Goal: Information Seeking & Learning: Learn about a topic

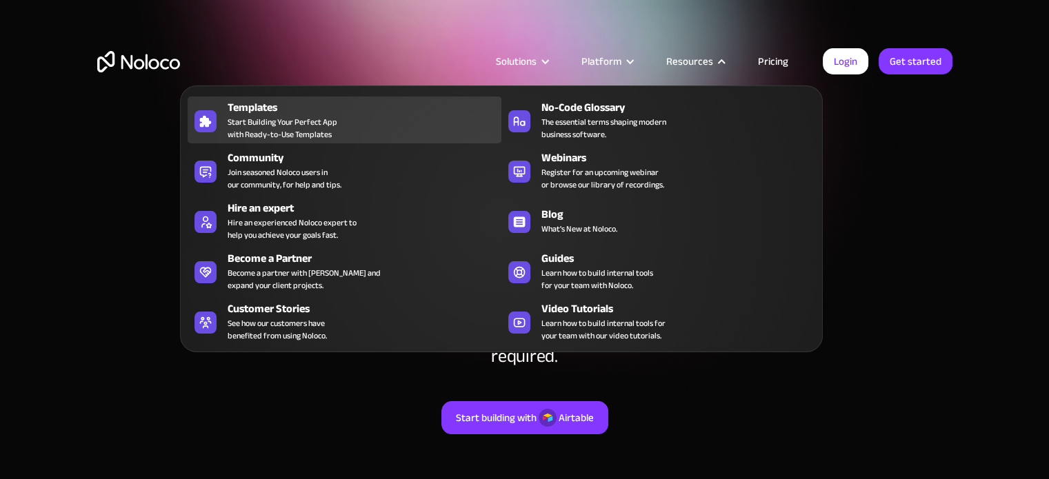
click at [248, 123] on span "Start Building Your Perfect App with Ready-to-Use Templates" at bounding box center [283, 128] width 110 height 25
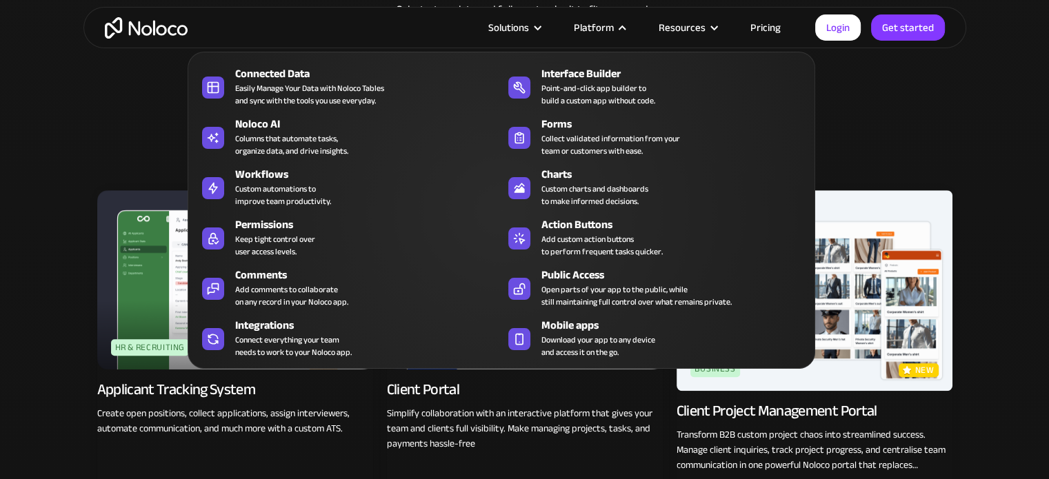
scroll to position [896, 0]
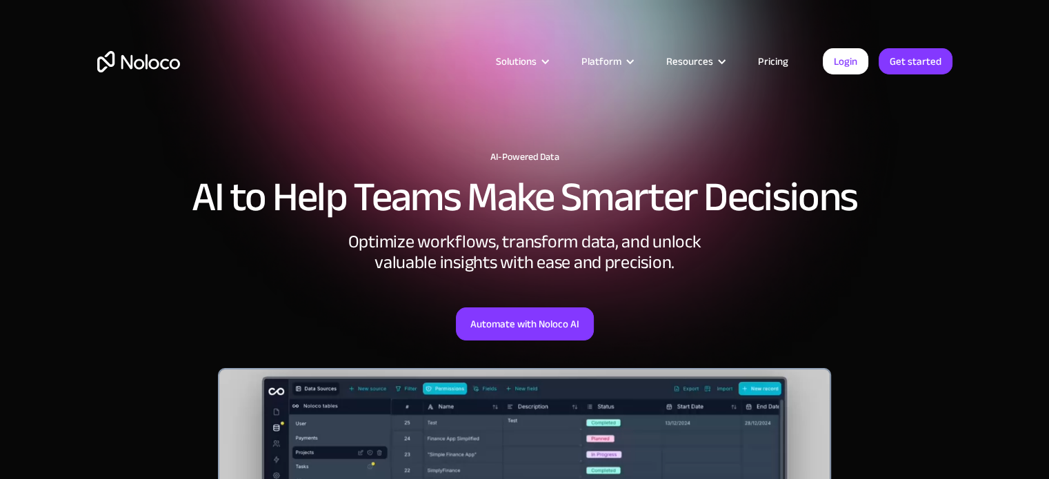
click at [594, 259] on div "Optimize workflows, transform data, and unlock valuable insights with ease and …" at bounding box center [525, 252] width 414 height 41
click at [594, 258] on div "Optimize workflows, transform data, and unlock valuable insights with ease and …" at bounding box center [525, 252] width 414 height 41
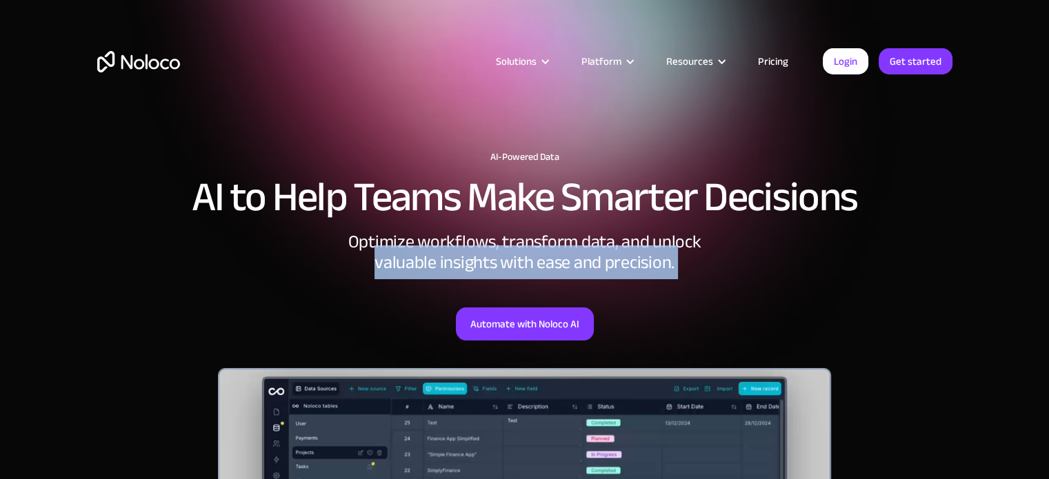
click at [594, 256] on div "Optimize workflows, transform data, and unlock valuable insights with ease and …" at bounding box center [525, 252] width 414 height 41
click at [594, 253] on div "Optimize workflows, transform data, and unlock valuable insights with ease and …" at bounding box center [525, 252] width 414 height 41
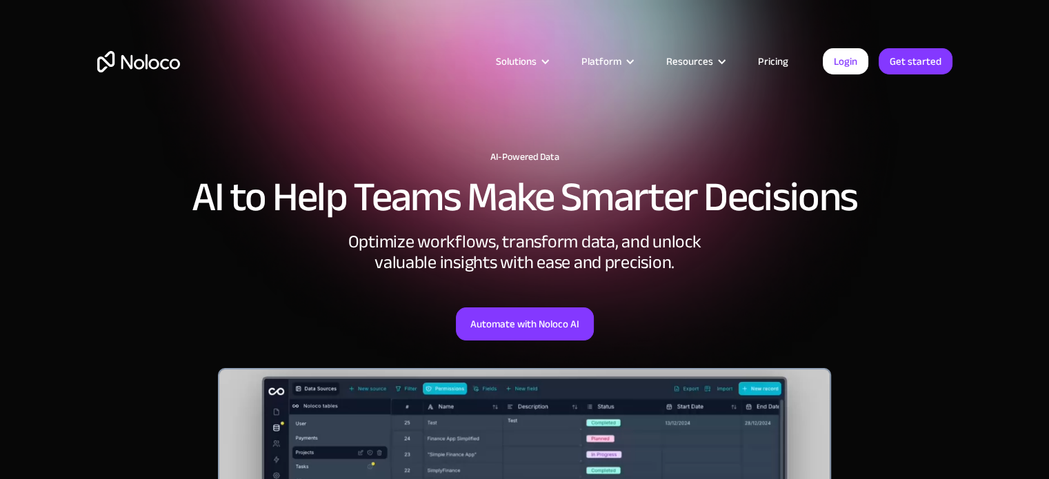
click at [594, 250] on div "Optimize workflows, transform data, and unlock valuable insights with ease and …" at bounding box center [525, 252] width 414 height 41
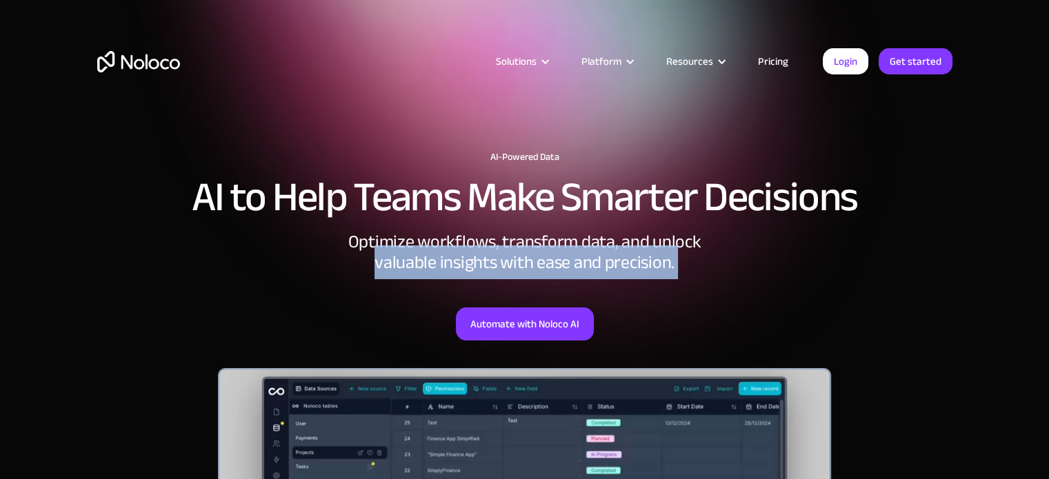
click at [594, 250] on div "Optimize workflows, transform data, and unlock valuable insights with ease and …" at bounding box center [525, 252] width 414 height 41
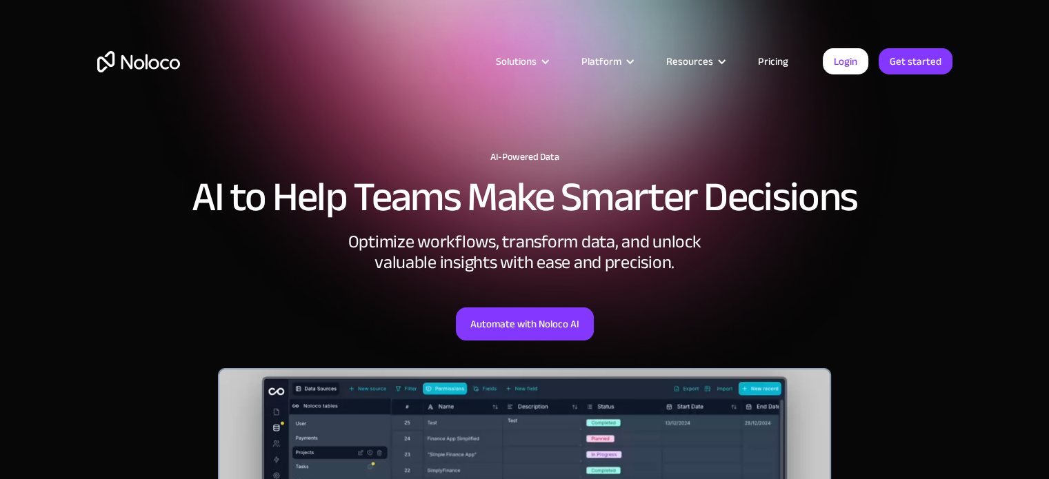
click at [676, 252] on div "Optimize workflows, transform data, and unlock valuable insights with ease and …" at bounding box center [525, 252] width 414 height 41
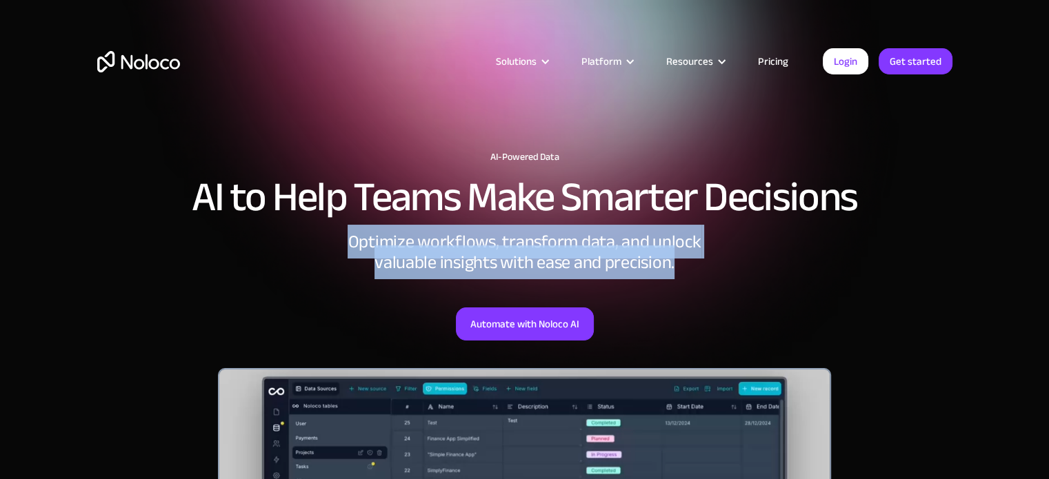
drag, startPoint x: 683, startPoint y: 263, endPoint x: 305, endPoint y: 243, distance: 379.0
click at [305, 243] on div "AI-Powered Data AI to Help Teams Make Smarter Decisions Optimize workflows, tra…" at bounding box center [524, 446] width 882 height 616
click at [429, 236] on div "Optimize workflows, transform data, and unlock valuable insights with ease and …" at bounding box center [525, 252] width 414 height 41
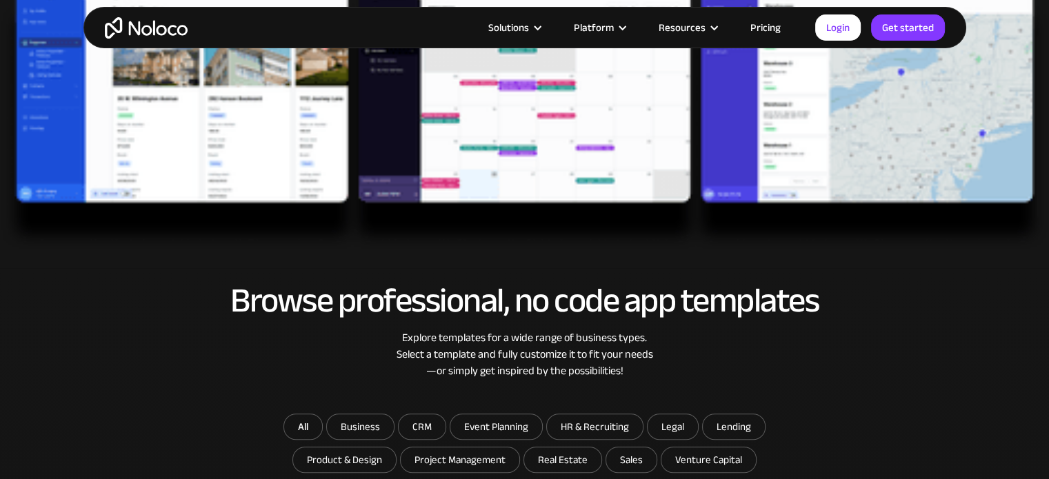
scroll to position [758, 0]
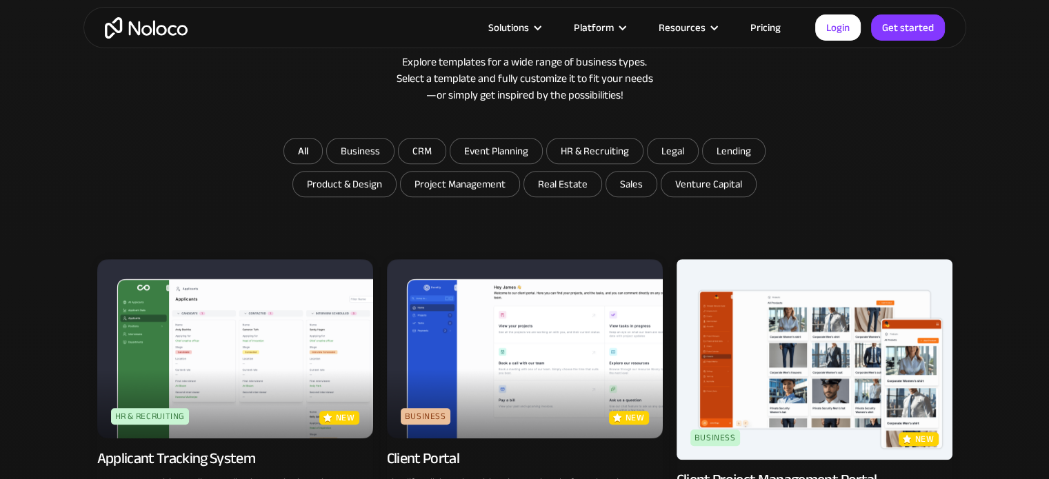
drag, startPoint x: 1034, startPoint y: 103, endPoint x: 1027, endPoint y: 105, distance: 8.1
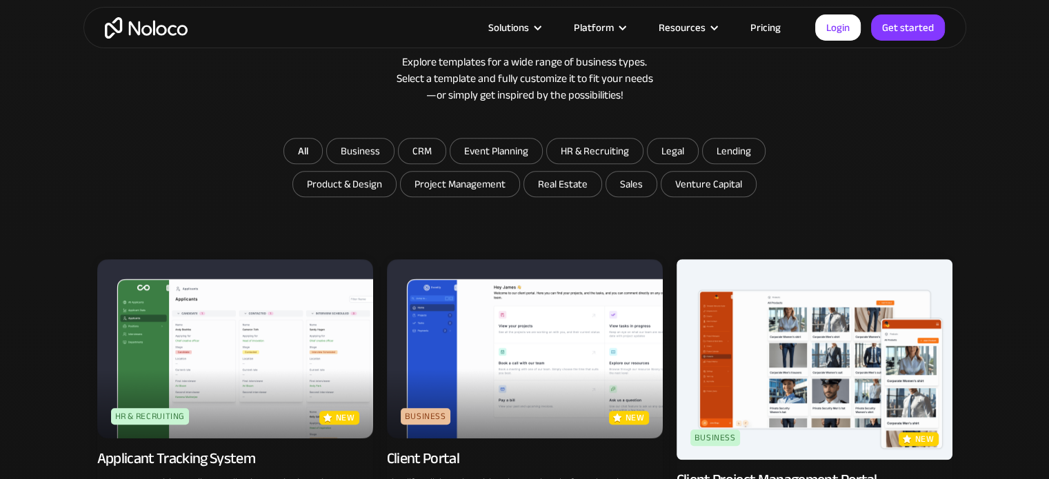
scroll to position [2108, 0]
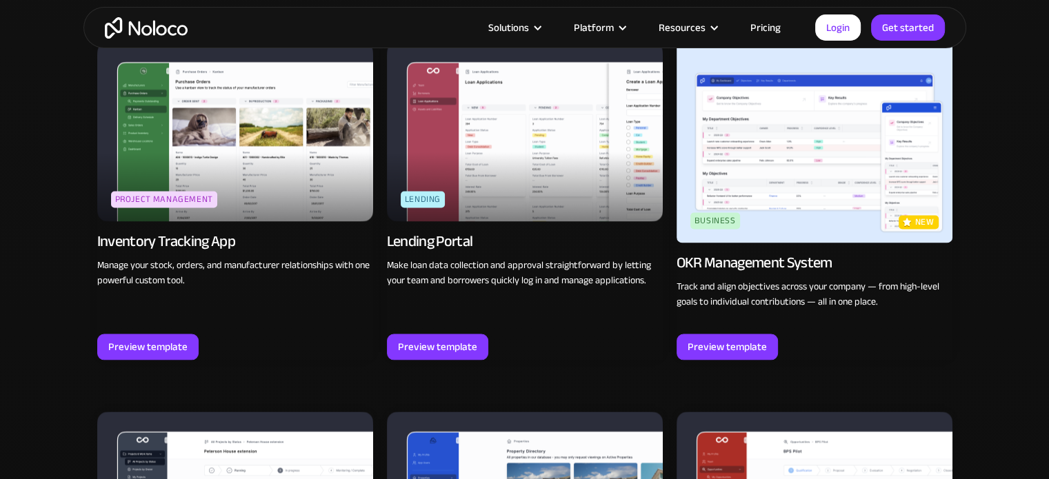
click at [171, 244] on div "Inventory Tracking App" at bounding box center [166, 241] width 138 height 19
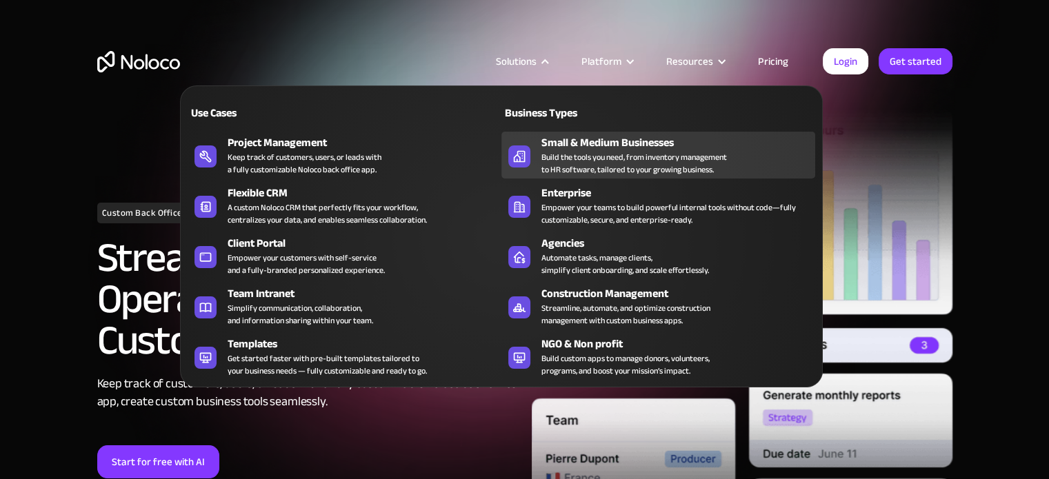
click at [590, 143] on div "Small & Medium Businesses" at bounding box center [681, 142] width 280 height 17
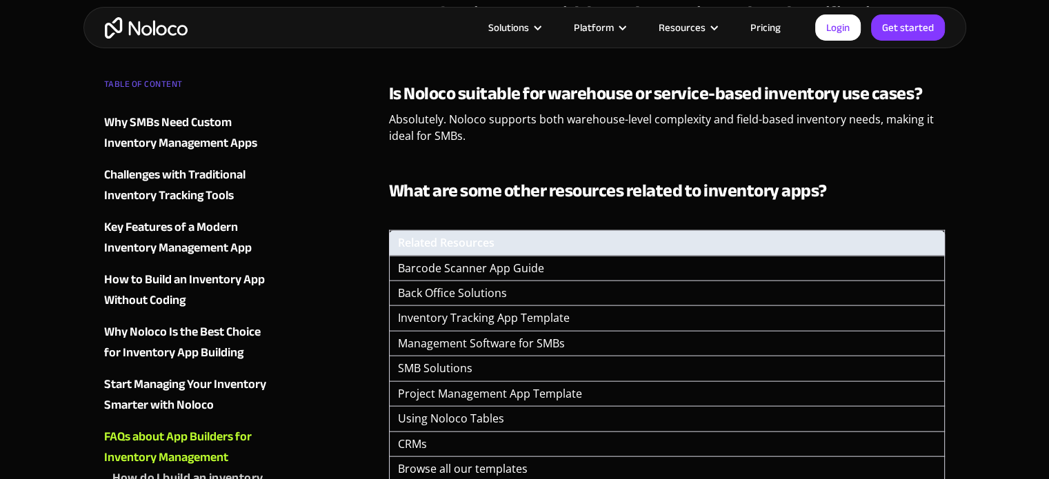
scroll to position [3016, 0]
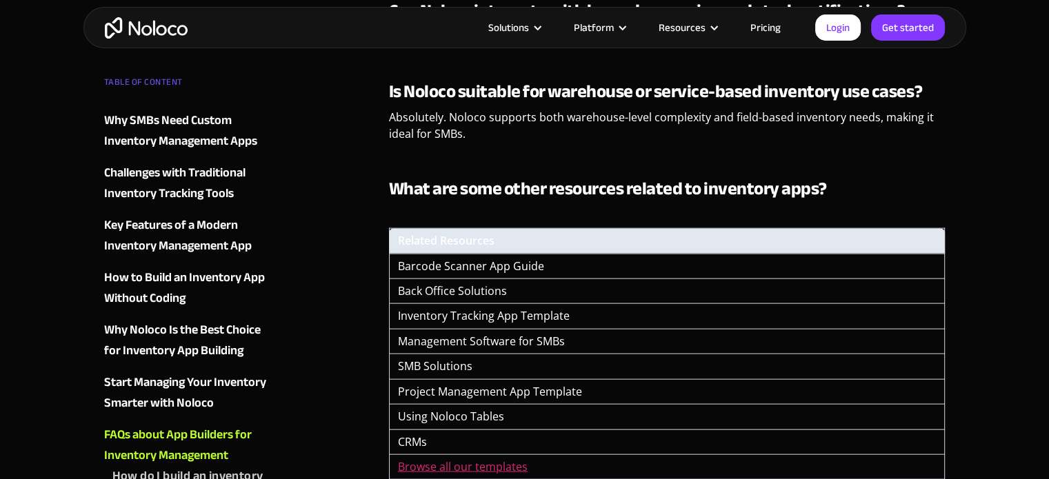
click at [496, 459] on link "Browse all our templates" at bounding box center [463, 466] width 130 height 15
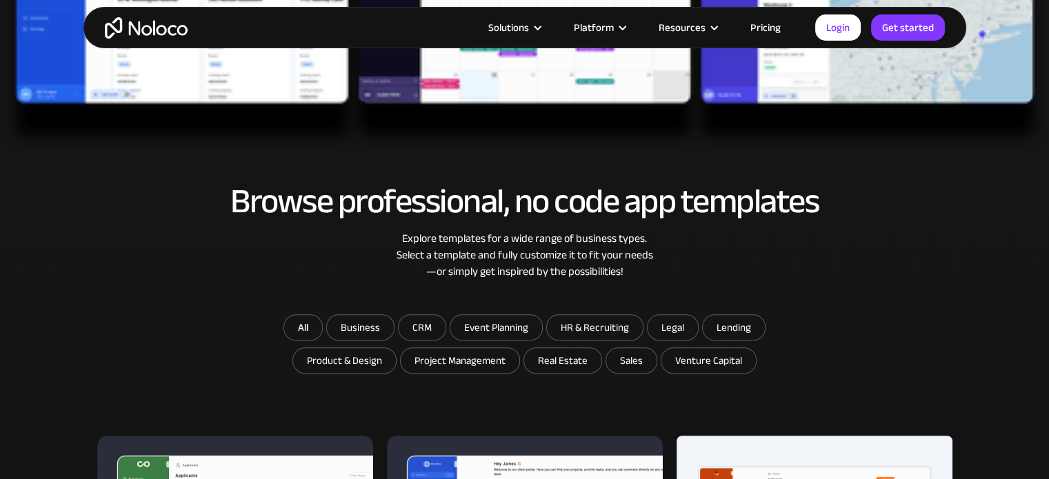
click at [656, 280] on div "Browse professional, no code app templates Explore templates for a wide range o…" at bounding box center [524, 249] width 855 height 132
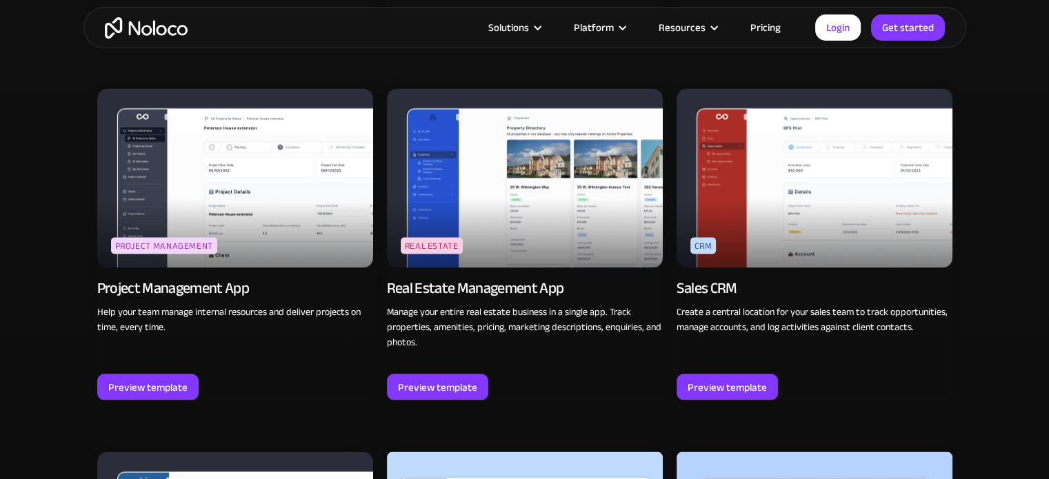
scroll to position [2435, 0]
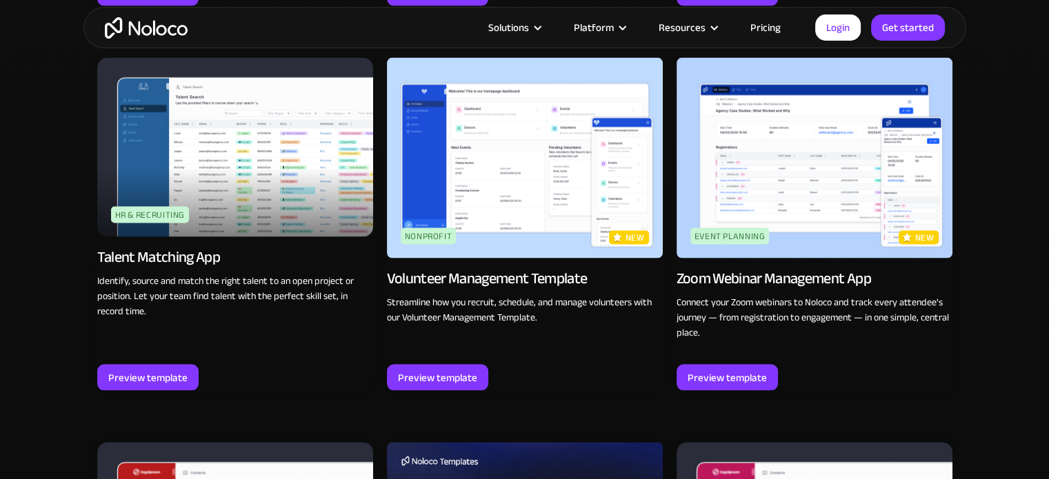
click at [896, 48] on div "Solutions Use Cases Business Types Project Management Keep track of customers, …" at bounding box center [524, 27] width 1049 height 55
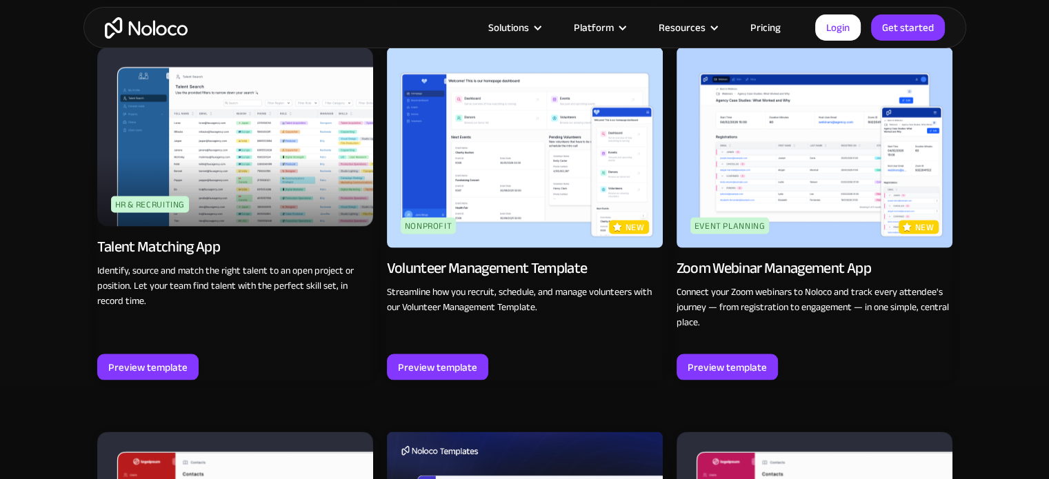
scroll to position [2836, 0]
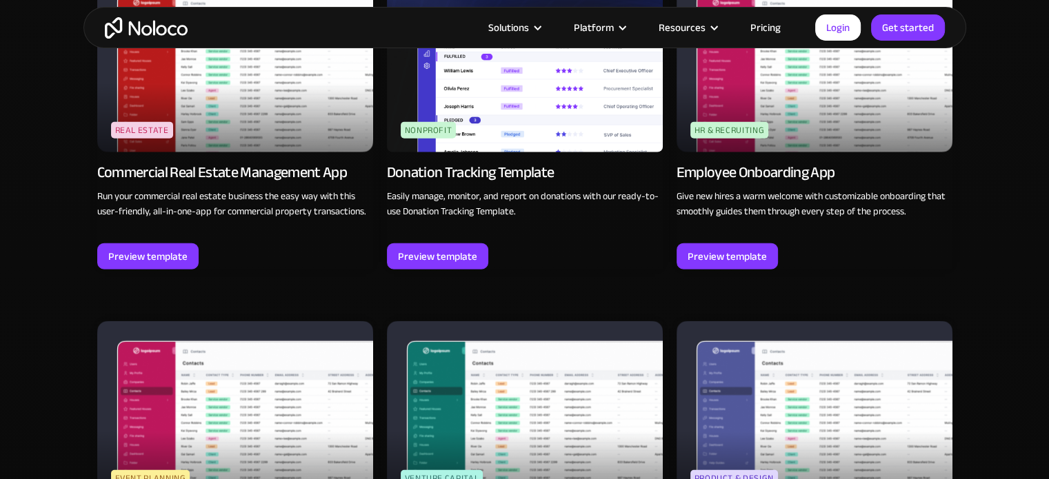
click at [869, 216] on p "Give new hires a warm welcome with customizable onboarding that smoothly guides…" at bounding box center [814, 204] width 276 height 30
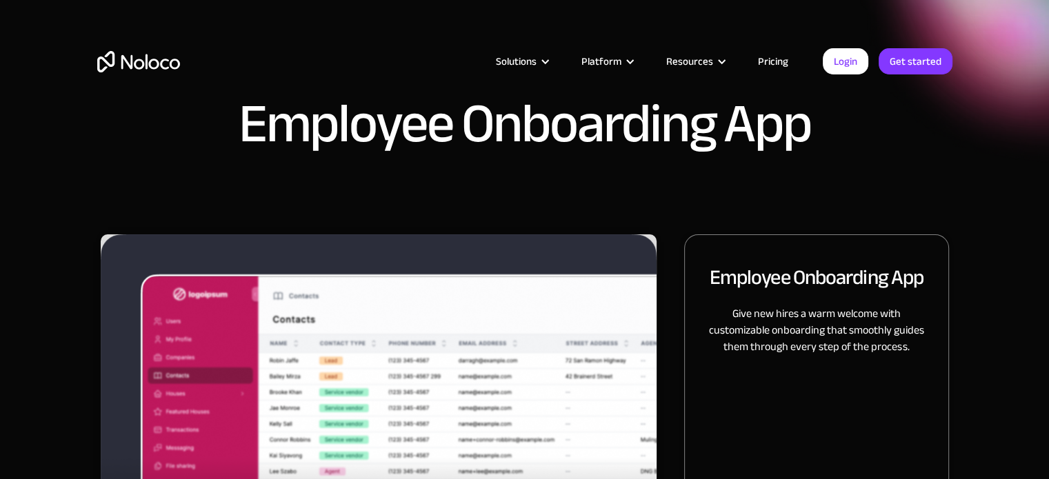
click at [869, 202] on div "Employee Onboarding App" at bounding box center [524, 117] width 1049 height 234
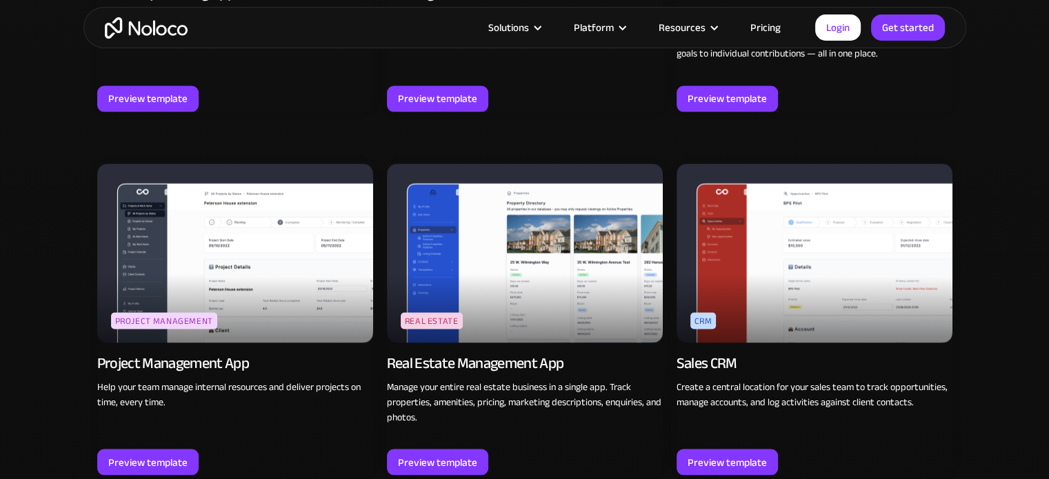
scroll to position [2358, 0]
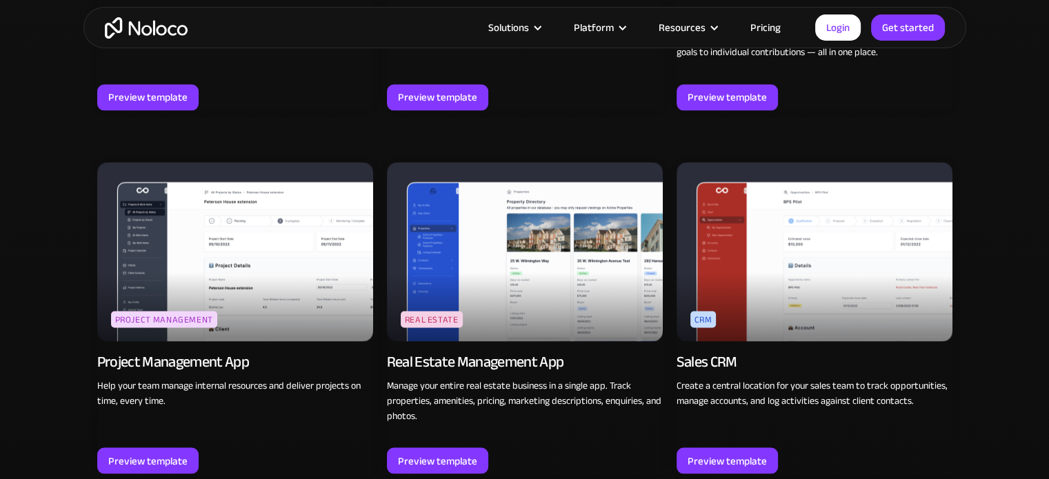
click at [994, 125] on div "Browse professional, no code app templates Explore templates for a wide range o…" at bounding box center [524, 356] width 1049 height 3927
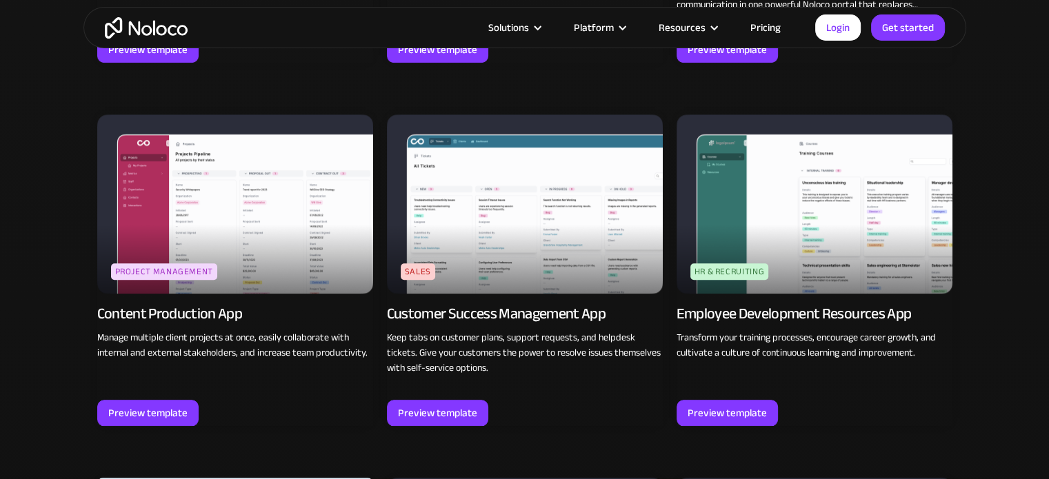
scroll to position [1113, 0]
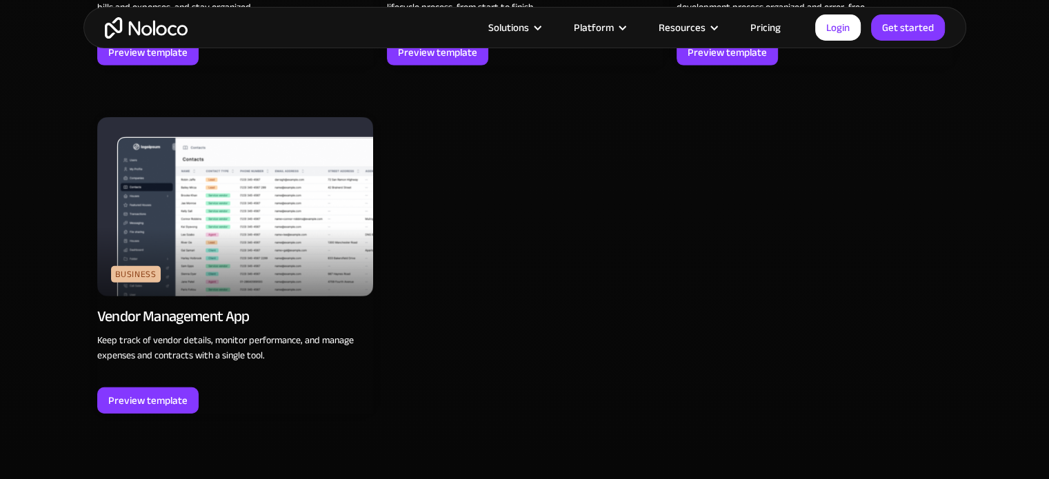
scroll to position [4194, 0]
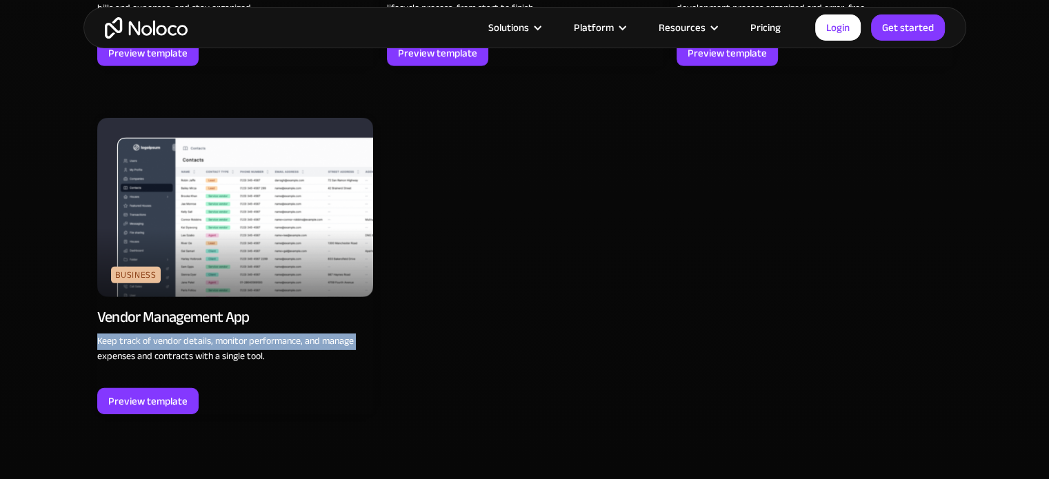
drag, startPoint x: 299, startPoint y: 277, endPoint x: 77, endPoint y: 347, distance: 232.0
click at [128, 307] on div "Vendor Management App" at bounding box center [173, 316] width 152 height 19
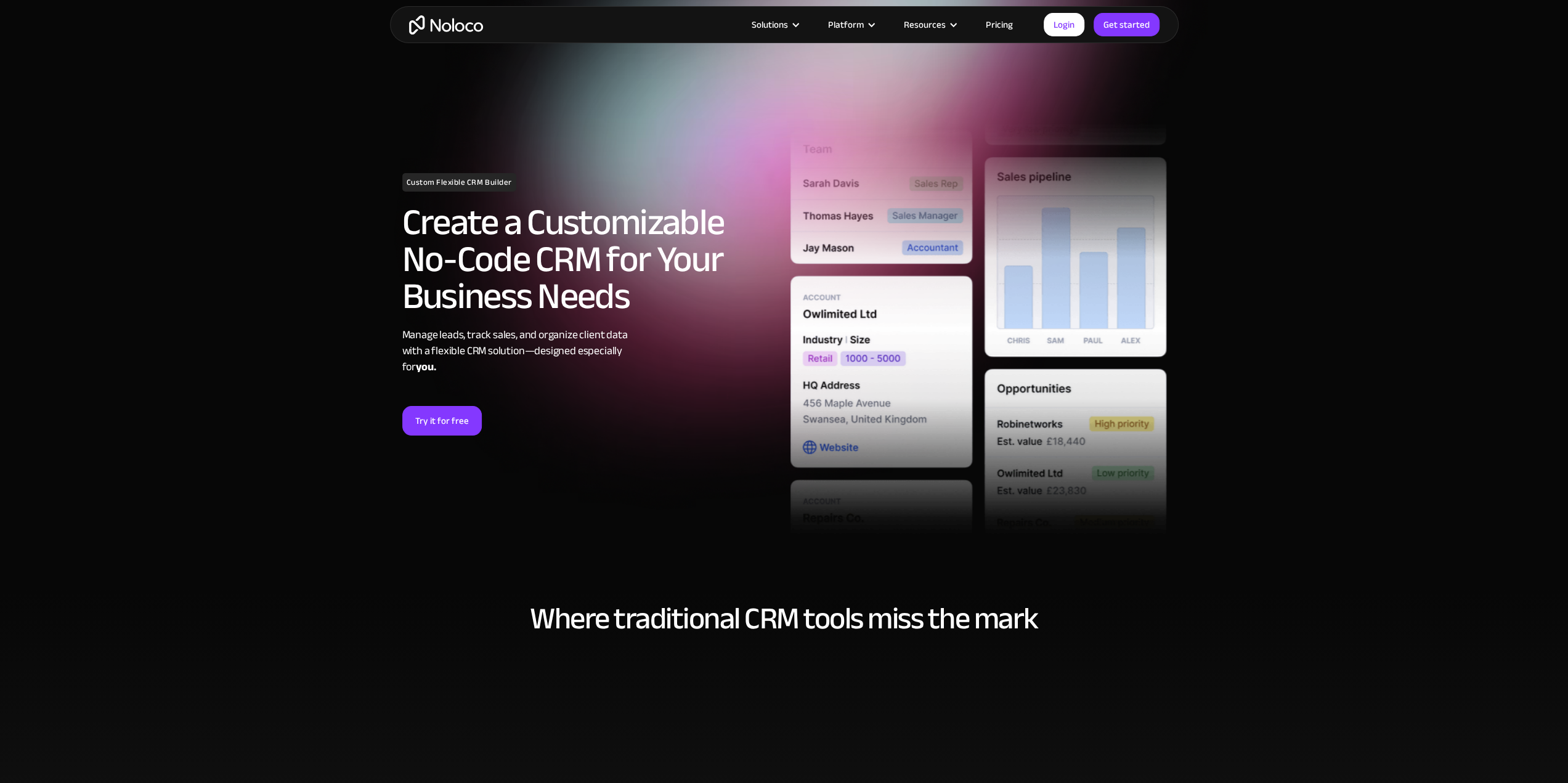
scroll to position [123, 0]
